Goal: Task Accomplishment & Management: Manage account settings

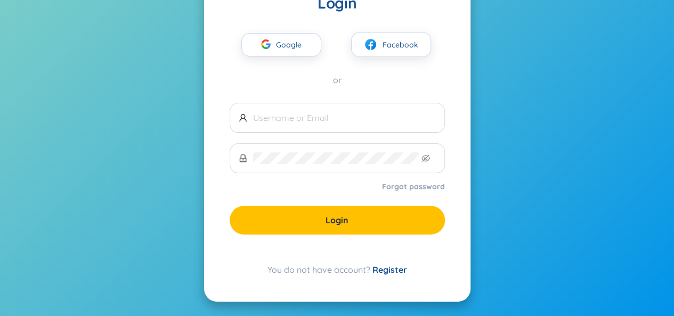
click at [390, 269] on link "Register" at bounding box center [390, 269] width 35 height 11
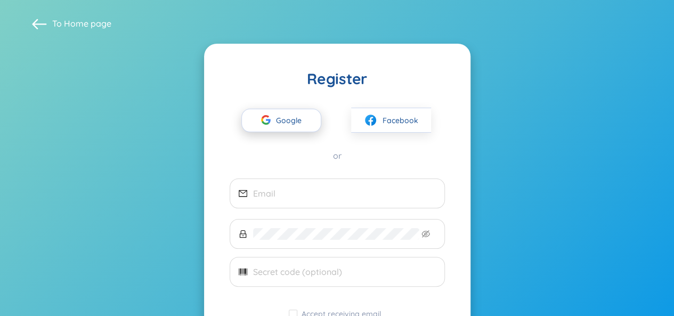
click at [288, 124] on span "Google" at bounding box center [291, 120] width 31 height 22
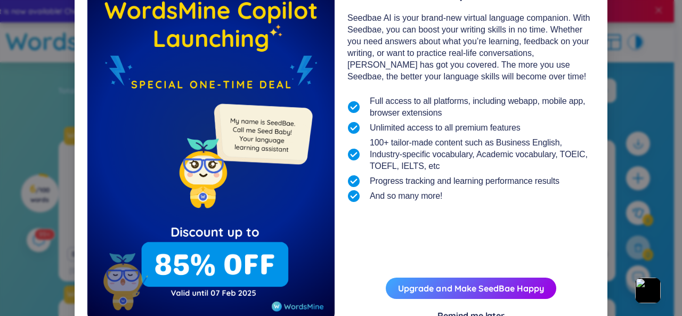
scroll to position [111, 0]
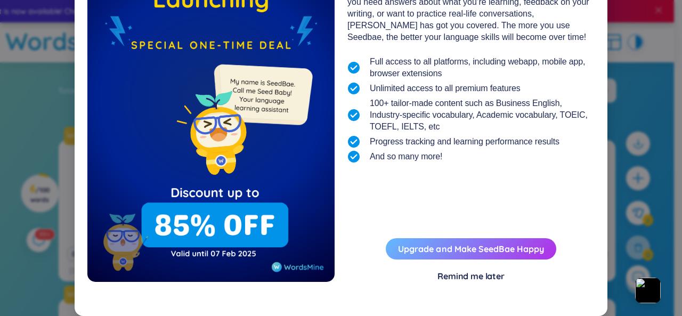
click at [444, 253] on link "Upgrade and Make SeedBae Happy" at bounding box center [471, 249] width 146 height 11
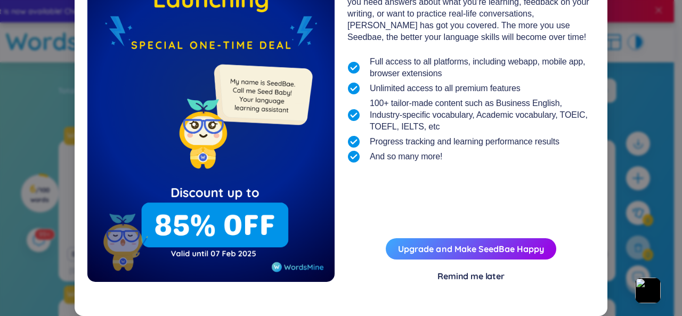
scroll to position [0, 0]
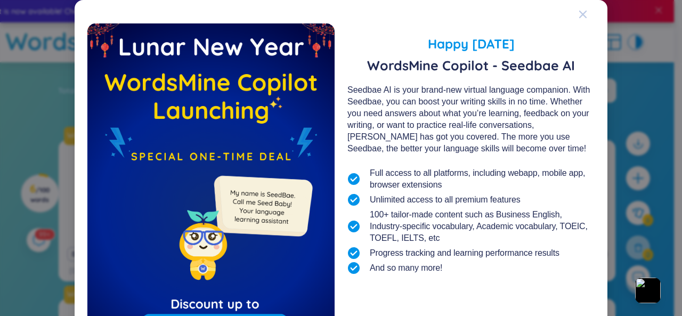
click at [579, 13] on icon "Close" at bounding box center [582, 14] width 7 height 7
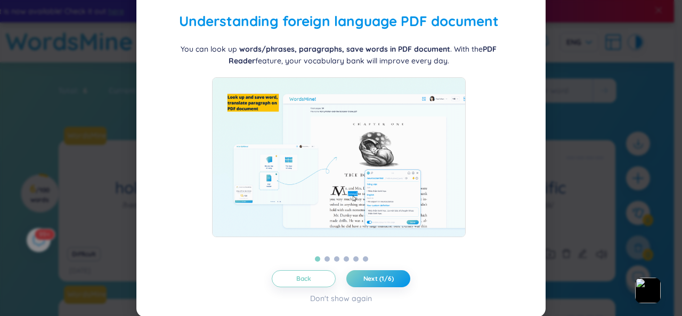
scroll to position [32, 0]
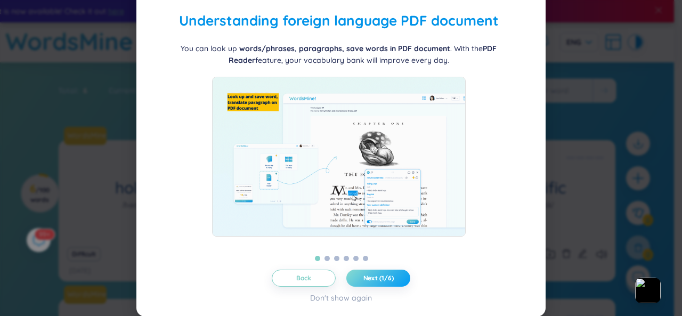
click at [391, 273] on button "Next (1/6)" at bounding box center [378, 278] width 64 height 17
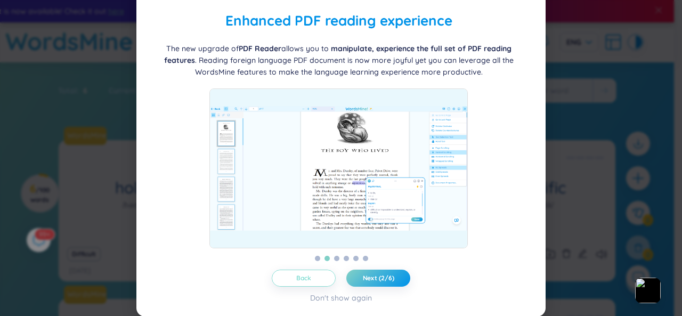
click at [316, 278] on button "Back" at bounding box center [304, 278] width 64 height 17
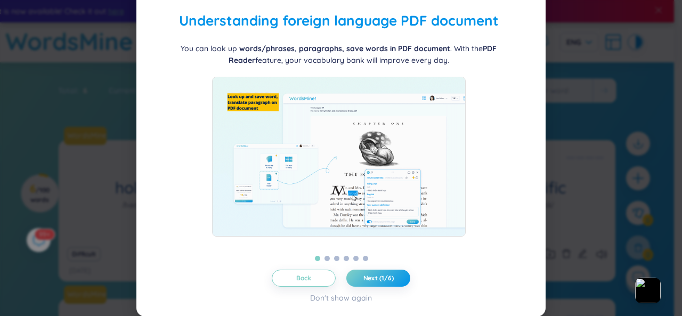
click at [369, 293] on div "Back Next (1/6) Don't show again" at bounding box center [341, 287] width 384 height 34
click at [376, 281] on span "Next (1/6)" at bounding box center [378, 278] width 30 height 9
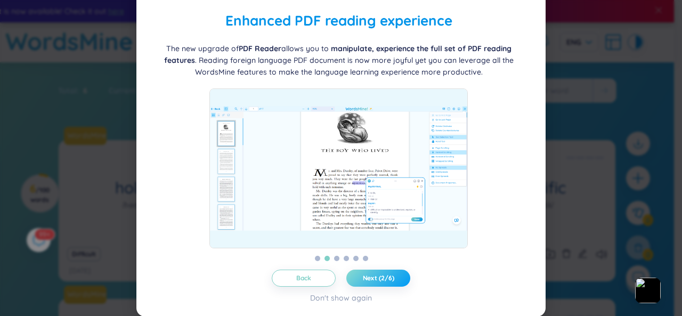
click at [376, 281] on span "Next (2/6)" at bounding box center [378, 278] width 31 height 9
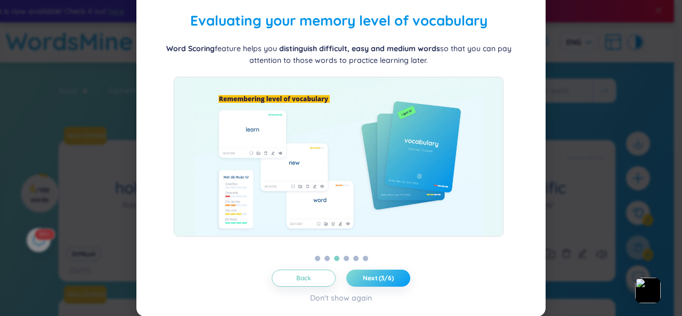
click at [376, 281] on span "Next (3/6)" at bounding box center [378, 278] width 31 height 9
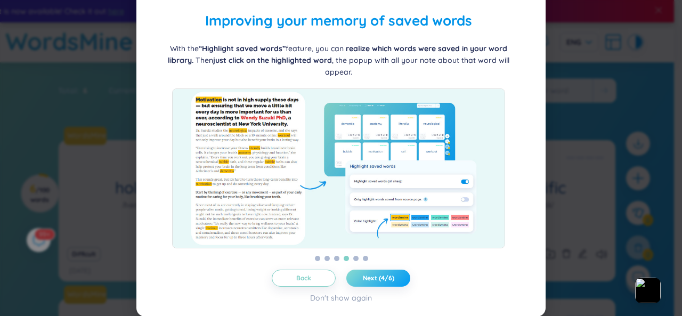
click at [376, 281] on span "Next (4/6)" at bounding box center [378, 278] width 31 height 9
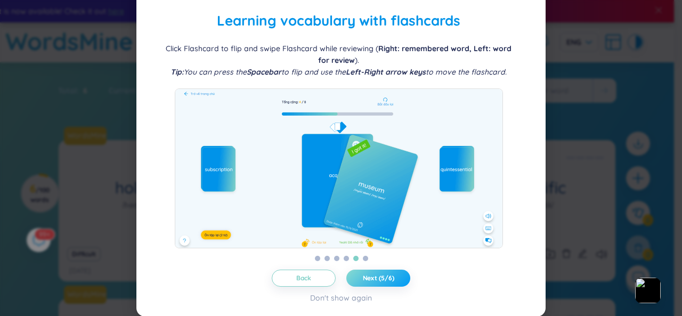
click at [376, 281] on span "Next (5/6)" at bounding box center [378, 278] width 31 height 9
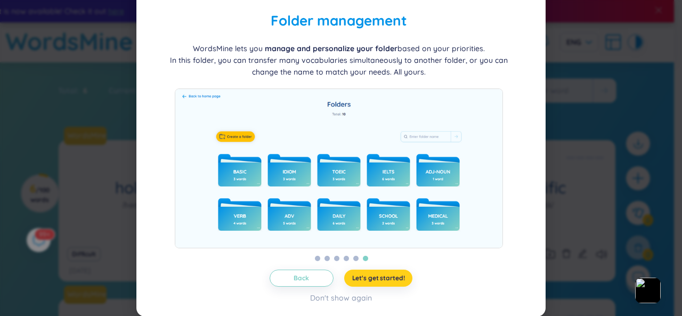
click at [376, 281] on span "Let's get started!" at bounding box center [378, 278] width 53 height 9
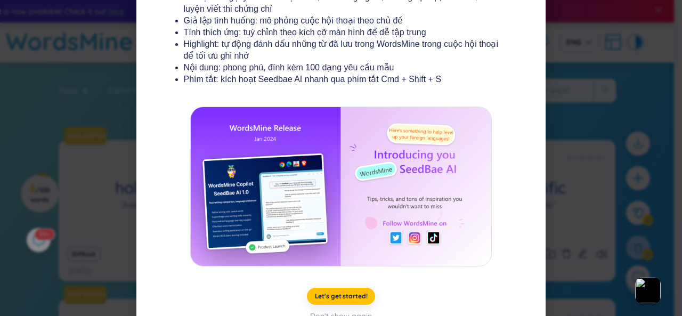
scroll to position [222, 0]
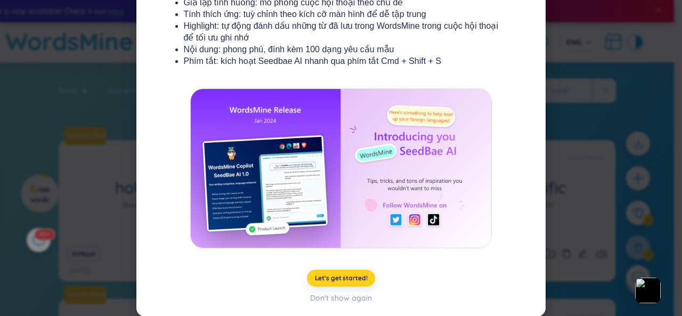
click at [324, 281] on span "Let's get started!" at bounding box center [341, 278] width 53 height 9
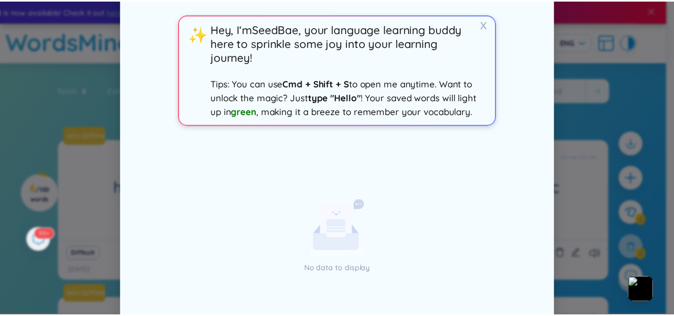
scroll to position [0, 0]
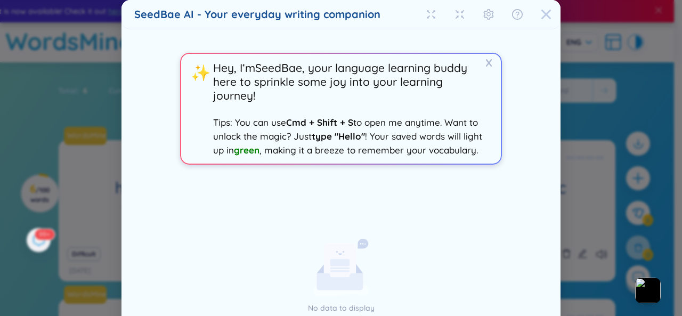
click at [541, 12] on icon "Close" at bounding box center [546, 15] width 10 height 10
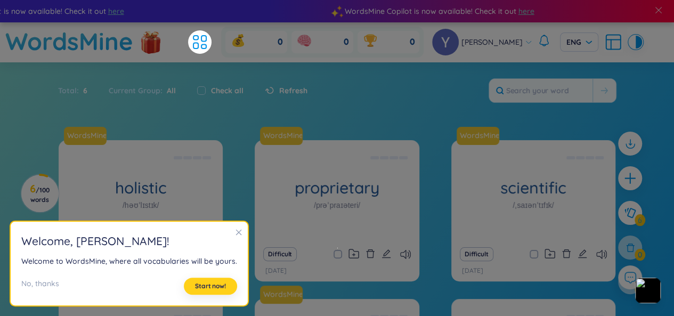
click at [213, 284] on span "Start now!" at bounding box center [210, 286] width 31 height 9
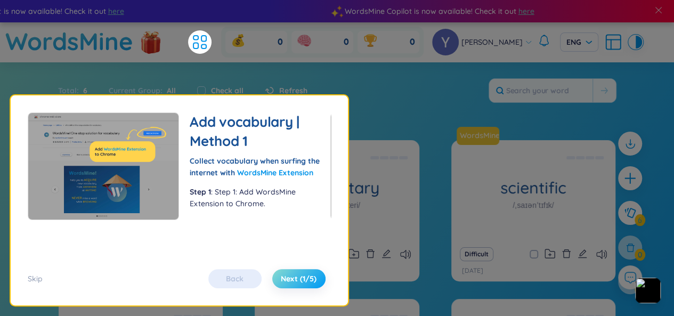
click at [295, 281] on span "Next (1/5)" at bounding box center [299, 278] width 36 height 11
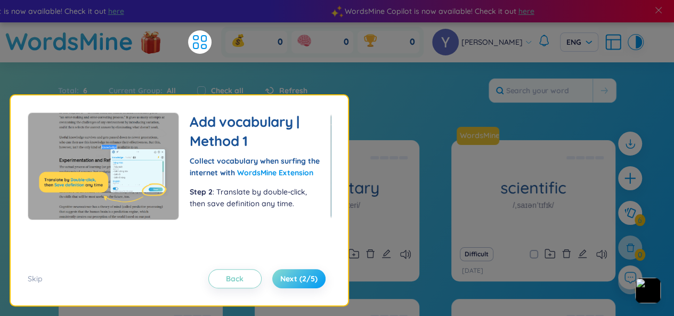
click at [295, 281] on span "Next (2/5)" at bounding box center [298, 278] width 37 height 11
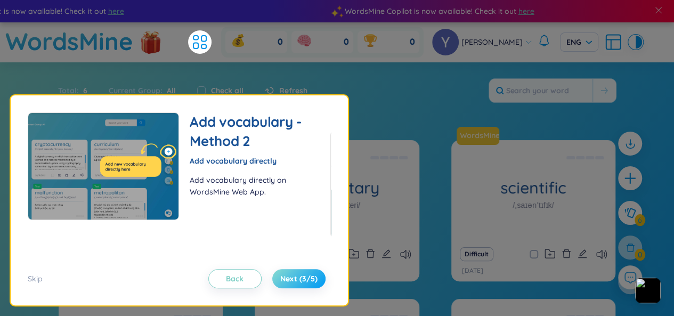
click at [295, 281] on span "Next (3/5)" at bounding box center [298, 278] width 37 height 11
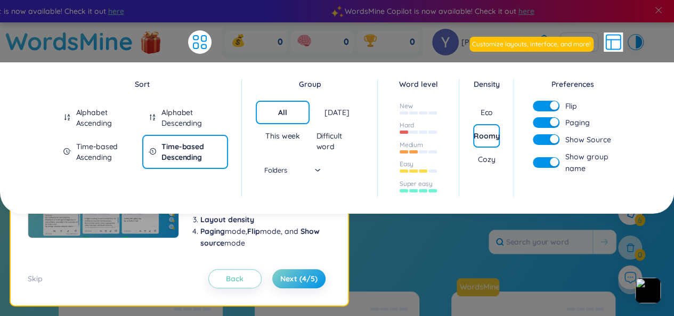
click at [552, 104] on div "button" at bounding box center [554, 105] width 9 height 9
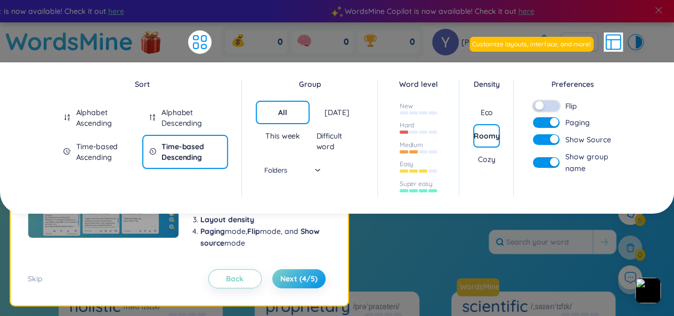
click at [552, 104] on button "button" at bounding box center [546, 106] width 27 height 11
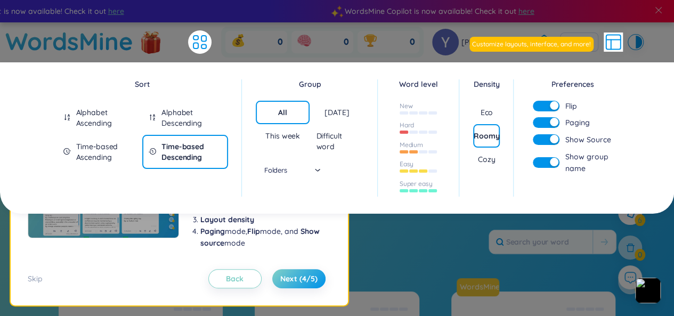
click at [547, 104] on button "button" at bounding box center [546, 106] width 27 height 11
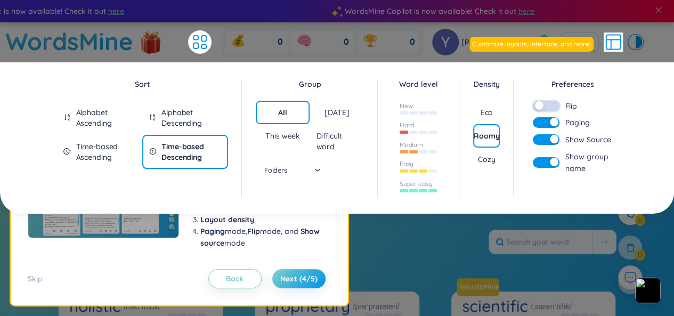
click at [547, 104] on button "button" at bounding box center [546, 106] width 27 height 11
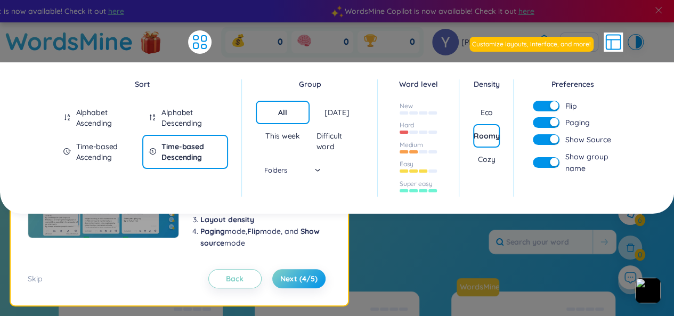
click at [546, 119] on button "button" at bounding box center [546, 122] width 27 height 11
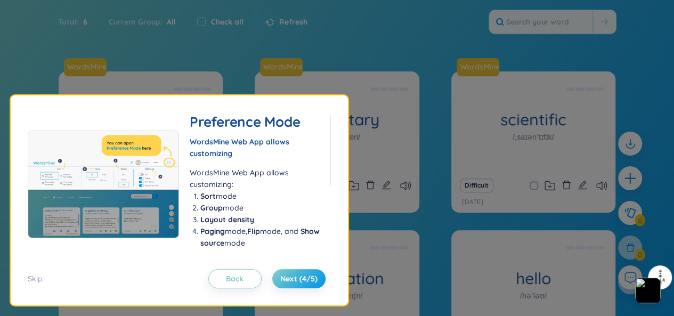
click at [261, 215] on li "Layout density" at bounding box center [259, 220] width 119 height 12
click at [309, 272] on button "Next (4/5)" at bounding box center [298, 278] width 53 height 19
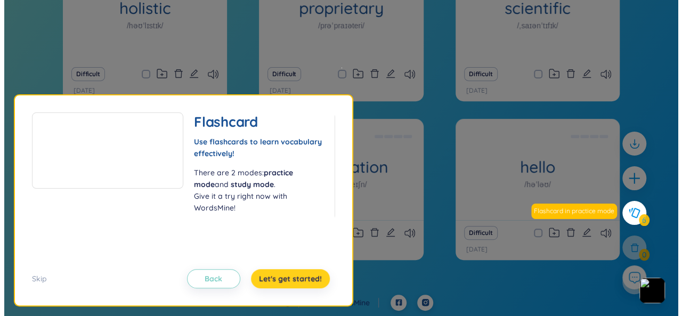
scroll to position [68, 0]
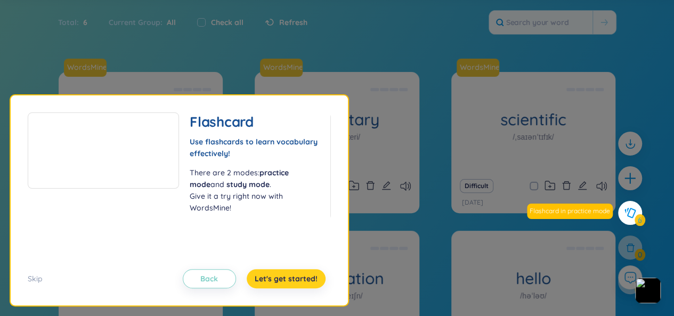
click at [309, 272] on button "Let's get started!" at bounding box center [286, 278] width 79 height 19
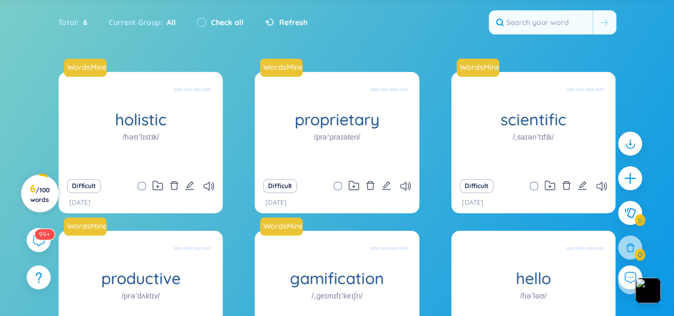
click at [43, 192] on span "/ 100 words" at bounding box center [39, 195] width 19 height 18
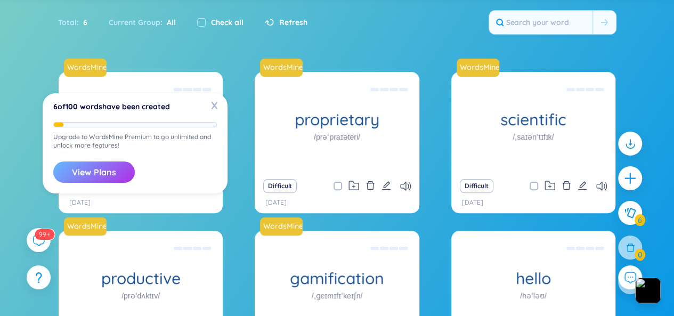
click at [99, 174] on button "View Plans" at bounding box center [94, 171] width 82 height 21
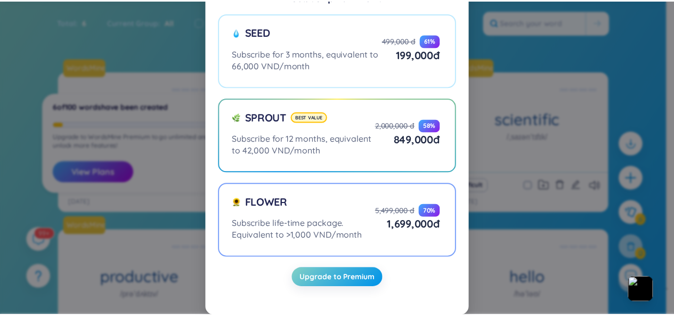
scroll to position [0, 0]
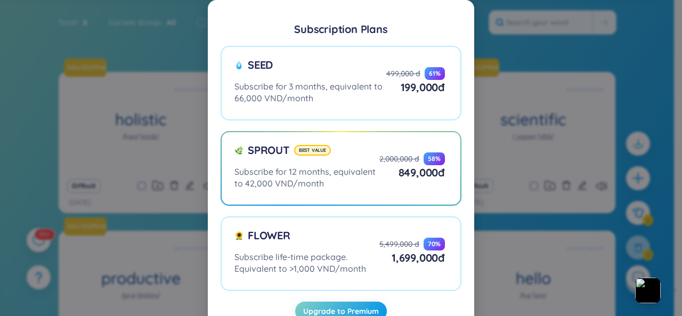
click at [545, 132] on div "Subscription Plans Seed Subscribe for 3 months, equivalent to 66,000 VND/month …" at bounding box center [341, 158] width 682 height 316
